Goal: Navigation & Orientation: Find specific page/section

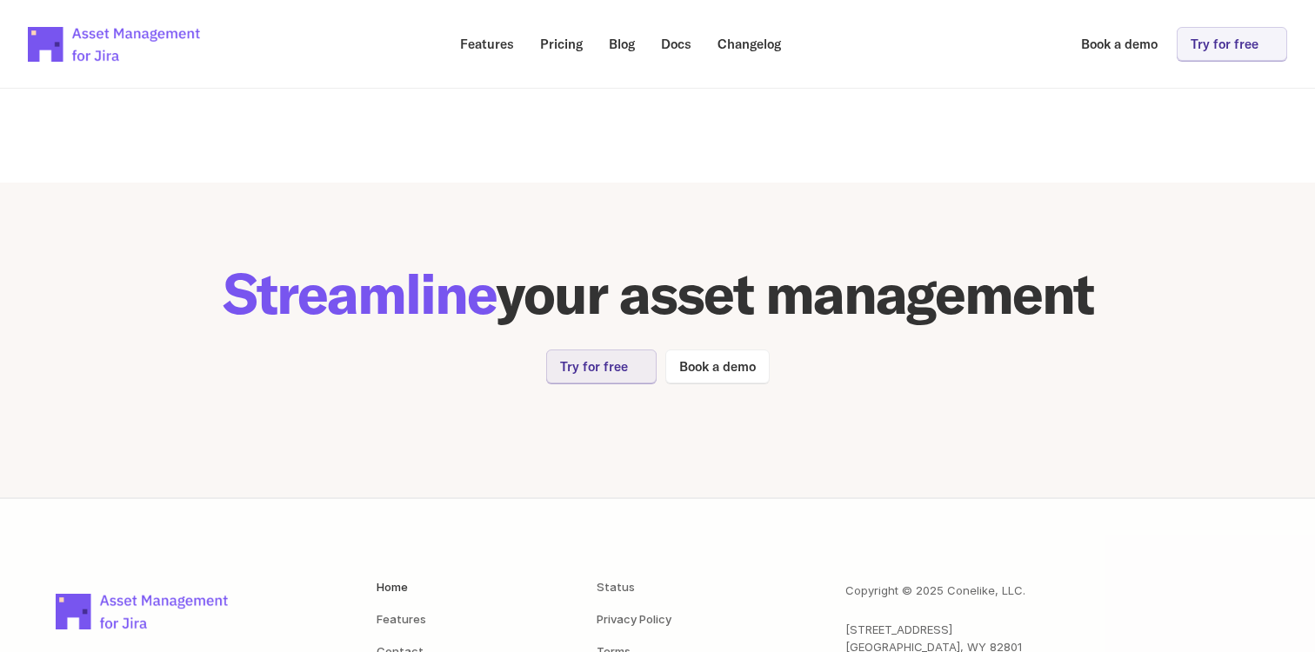
scroll to position [3587, 0]
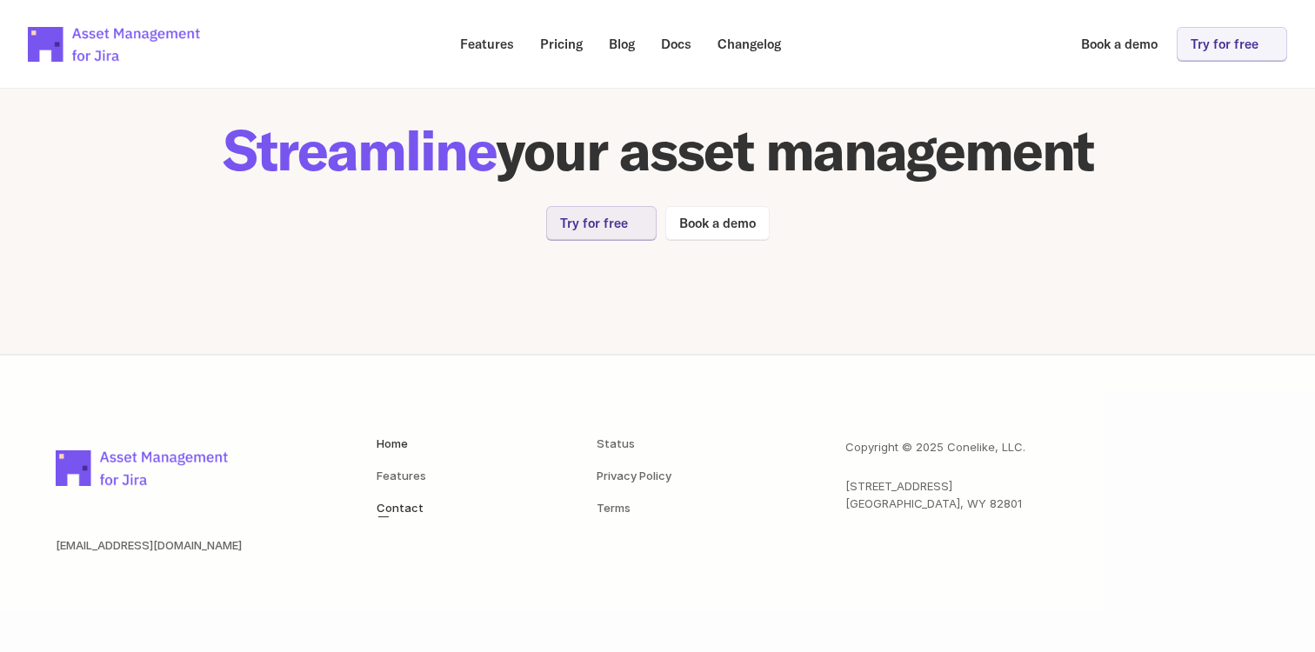
click at [417, 507] on link "Contact" at bounding box center [399, 508] width 47 height 14
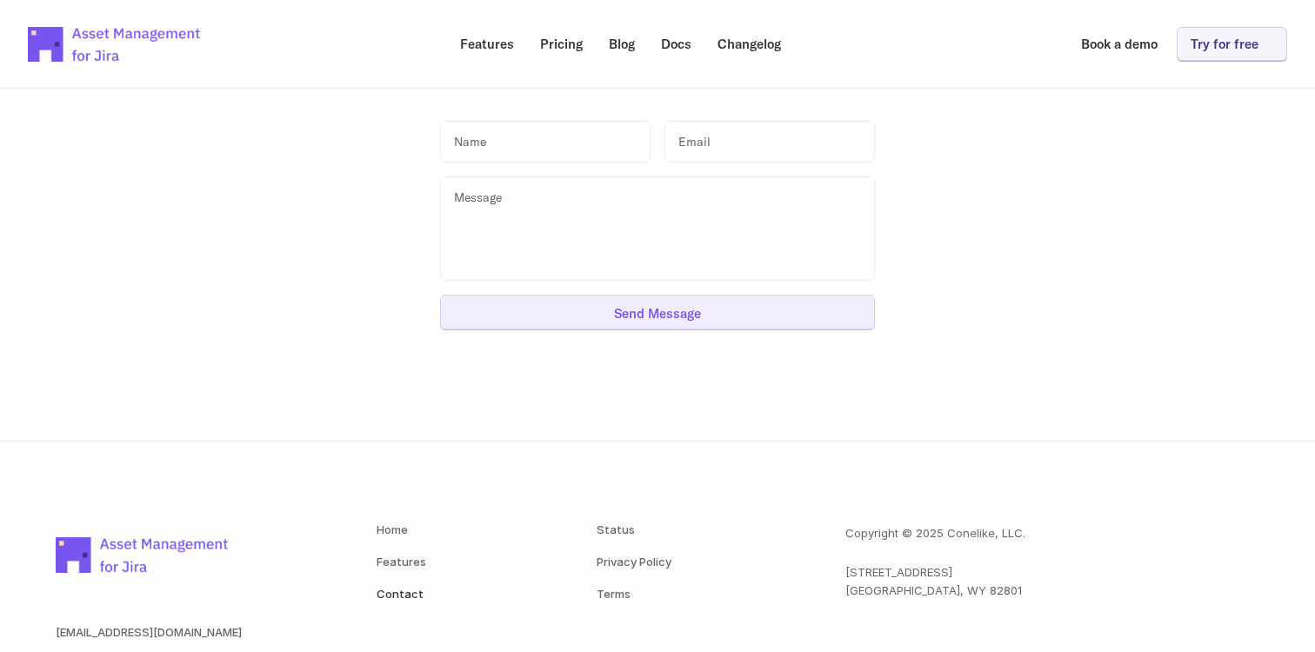
scroll to position [313, 0]
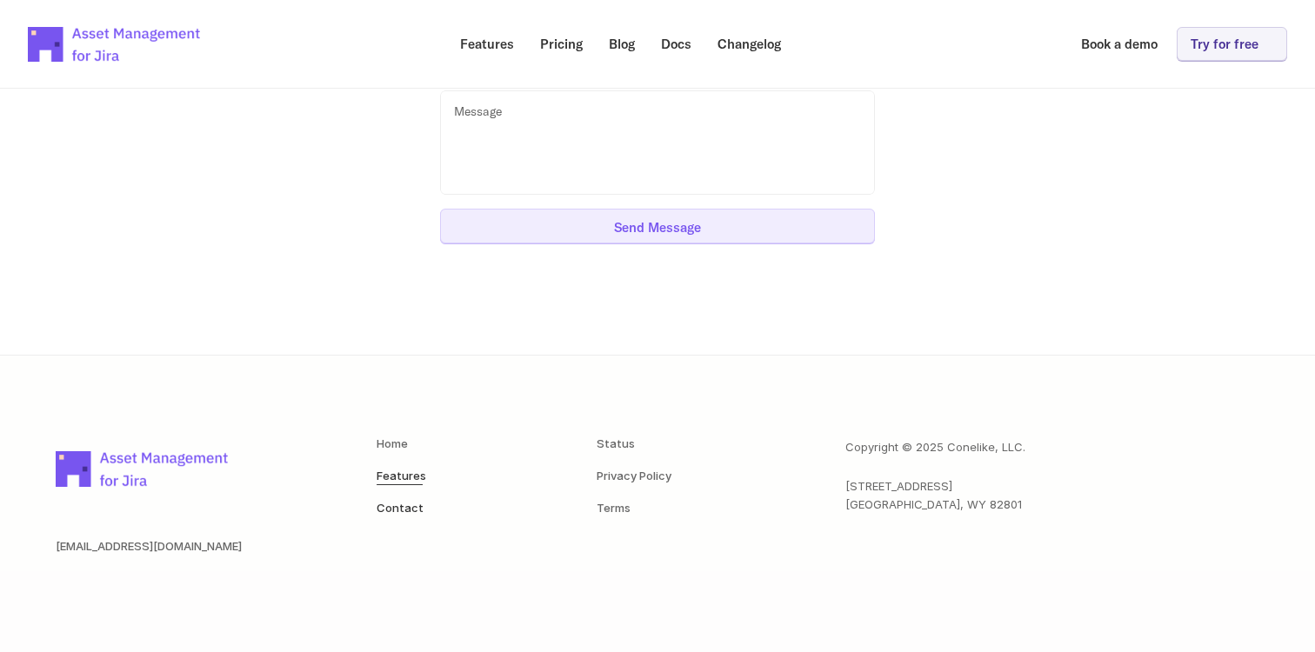
click at [411, 477] on link "Features" at bounding box center [401, 476] width 50 height 14
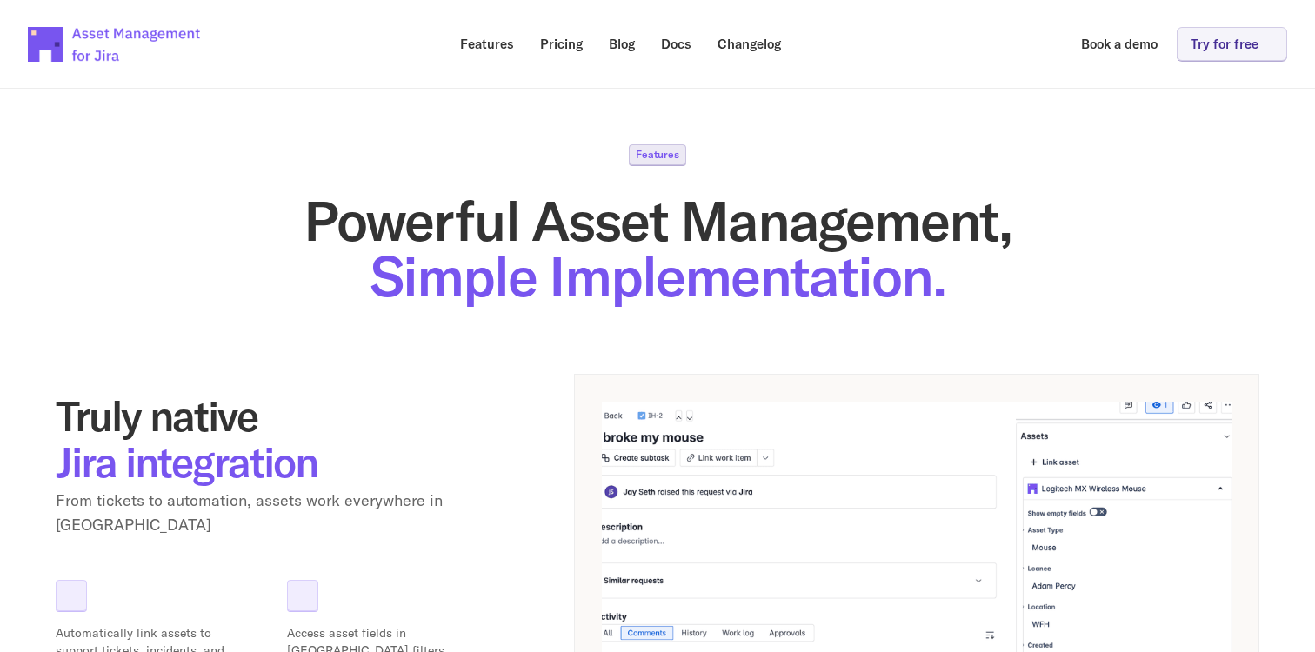
click at [200, 214] on h1 "Powerful Asset Management, Simple Implementation." at bounding box center [657, 248] width 1203 height 111
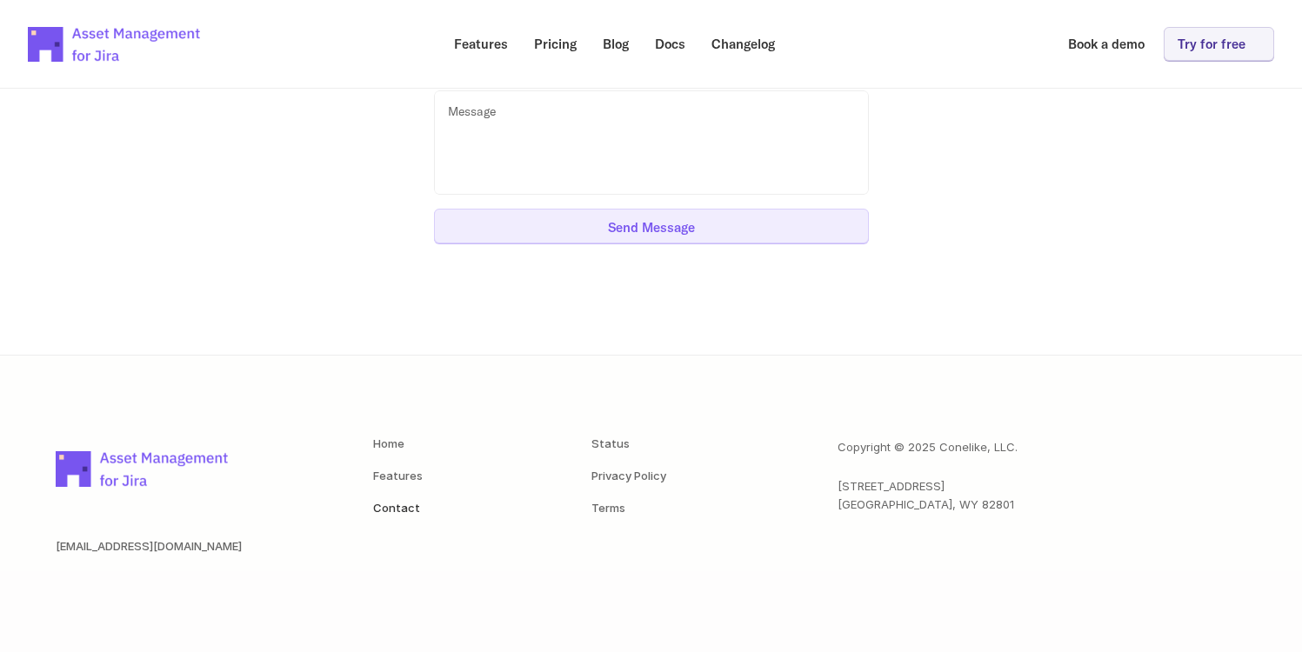
scroll to position [3587, 0]
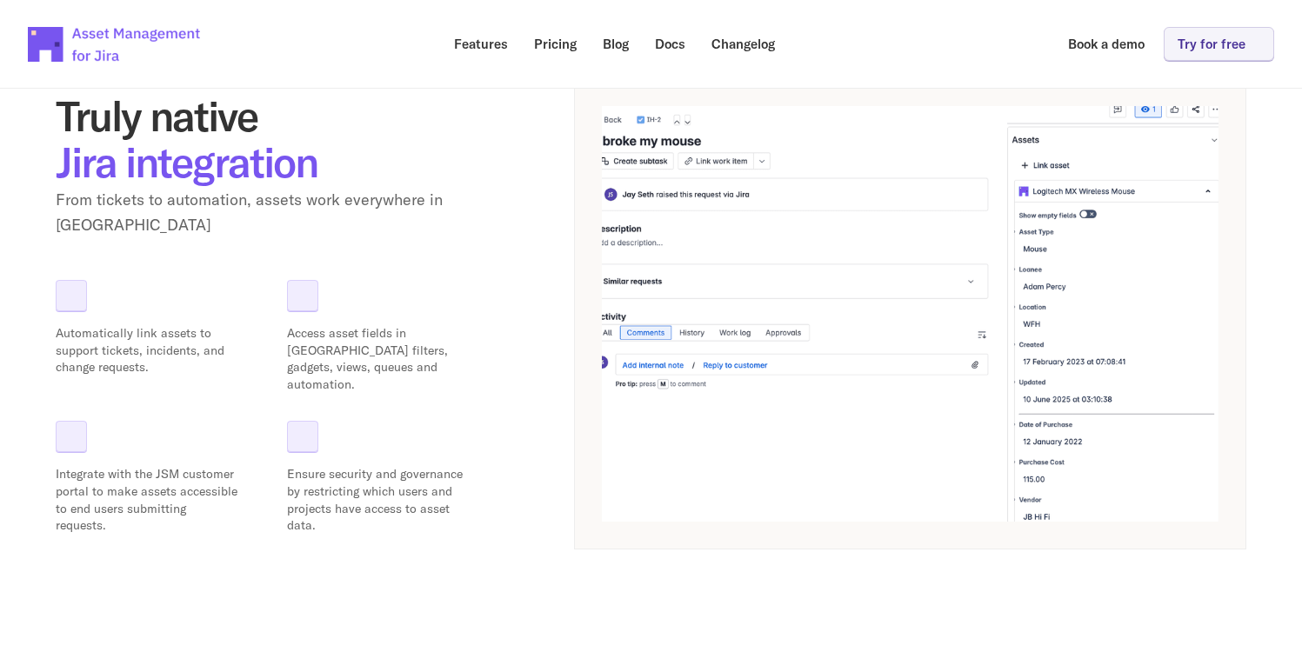
scroll to position [297, 0]
click at [103, 36] on img at bounding box center [115, 44] width 174 height 61
